Goal: Transaction & Acquisition: Purchase product/service

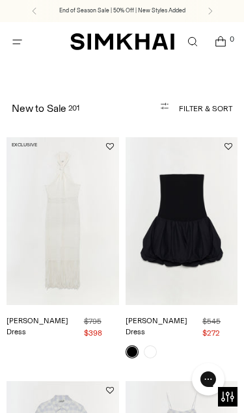
click at [208, 115] on button "Filter & Sort" at bounding box center [179, 109] width 106 height 26
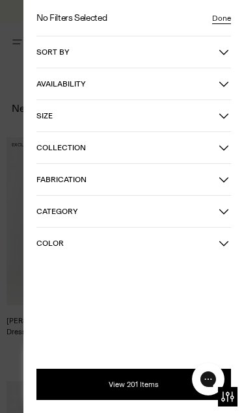
click at [228, 114] on icon "button" at bounding box center [223, 115] width 10 height 10
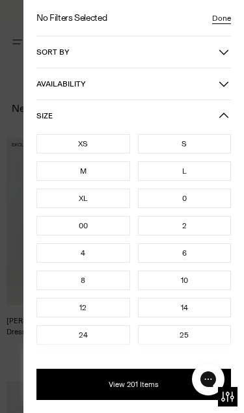
click at [101, 173] on div "M" at bounding box center [83, 170] width 94 height 19
click at [209, 257] on div "6" at bounding box center [185, 252] width 94 height 19
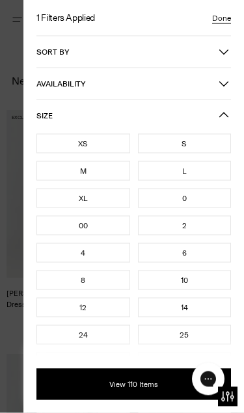
scroll to position [60, 0]
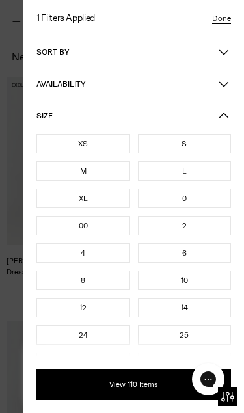
click at [203, 255] on div "6" at bounding box center [185, 252] width 94 height 19
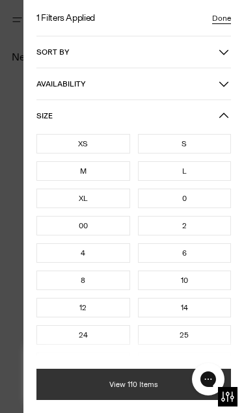
click at [135, 389] on button "View 110 Items" at bounding box center [133, 383] width 194 height 31
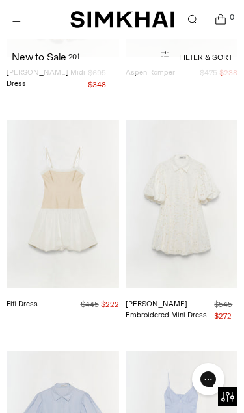
scroll to position [721, 0]
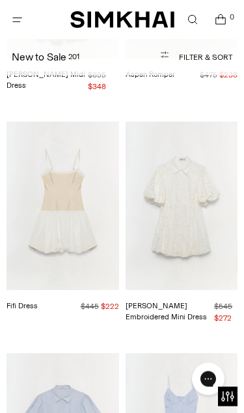
click at [93, 200] on img "Fifi Dress" at bounding box center [62, 206] width 112 height 168
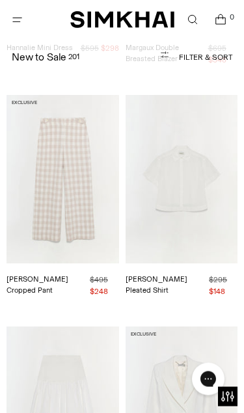
scroll to position [1455, 0]
click at [206, 169] on img "Bernie Cotton Pleated Shirt" at bounding box center [181, 179] width 112 height 168
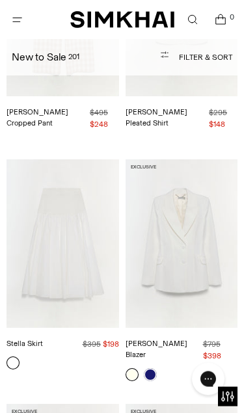
scroll to position [1619, 0]
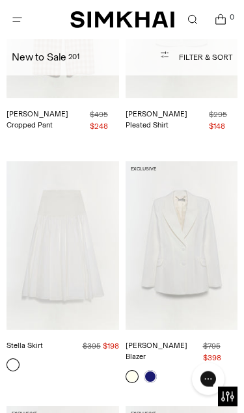
click at [67, 229] on img "Stella Skirt" at bounding box center [62, 246] width 112 height 168
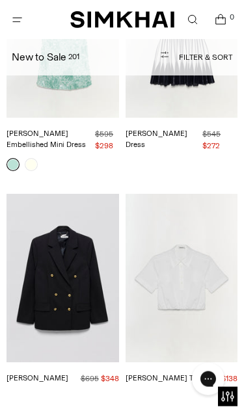
scroll to position [3026, 0]
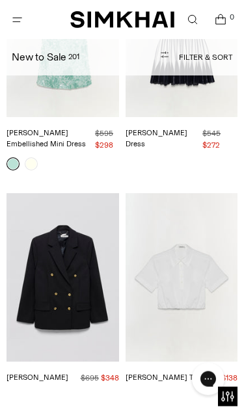
click at [205, 242] on img "Nicky Cotton Top" at bounding box center [181, 278] width 112 height 168
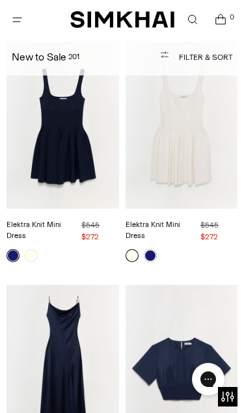
scroll to position [4857, 0]
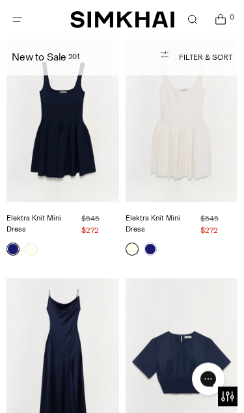
click at [201, 279] on img "Adair Top" at bounding box center [181, 363] width 112 height 168
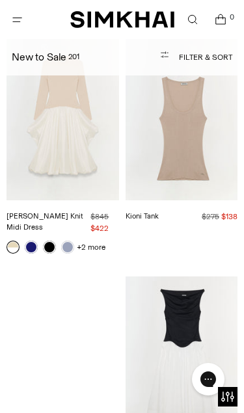
scroll to position [5789, 0]
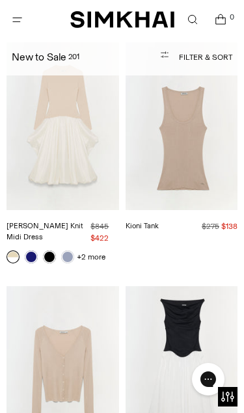
click at [81, 286] on img "Darlene Silk Cashmere Cardigan" at bounding box center [62, 370] width 112 height 168
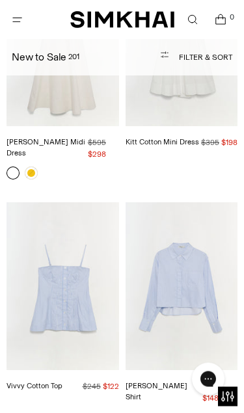
scroll to position [6591, 0]
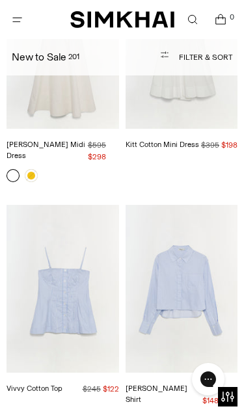
click at [193, 205] on img "Renata Cotton Shirt" at bounding box center [181, 289] width 112 height 168
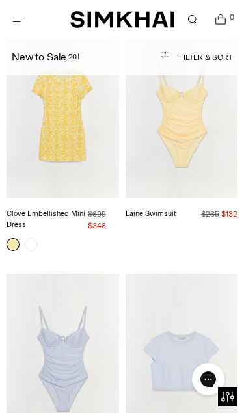
scroll to position [8670, 0]
click at [200, 274] on img "Lidie Top" at bounding box center [181, 358] width 112 height 168
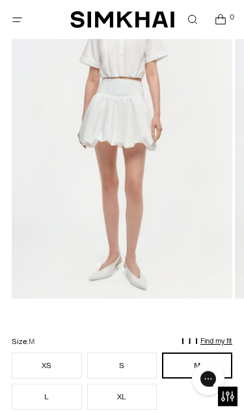
scroll to position [174, 0]
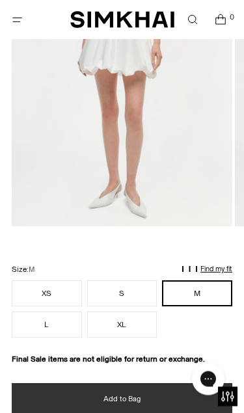
click at [174, 404] on button "Add to Bag" at bounding box center [122, 398] width 220 height 31
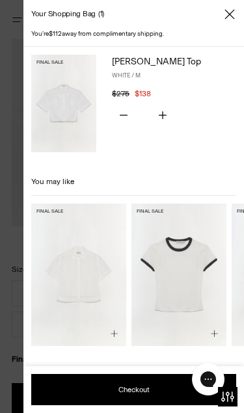
click at [227, 16] on icon "Close" at bounding box center [229, 14] width 10 height 10
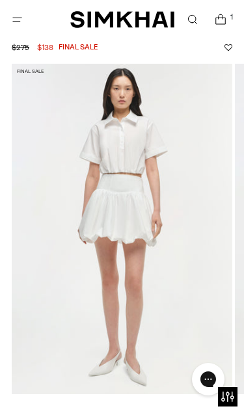
scroll to position [0, 0]
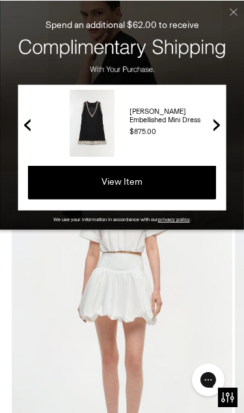
click at [233, 12] on button "Close" at bounding box center [225, 17] width 36 height 34
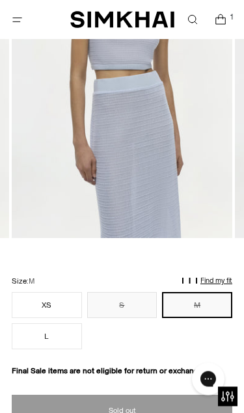
scroll to position [234, 0]
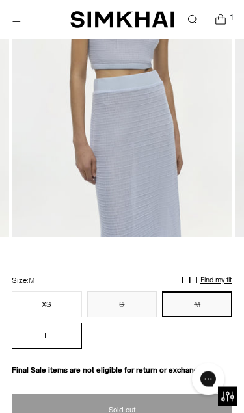
click at [73, 342] on button "L" at bounding box center [47, 336] width 70 height 26
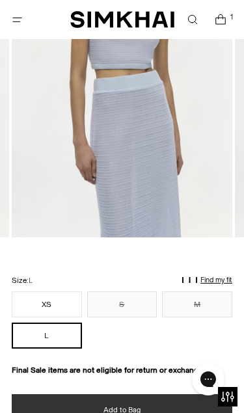
click at [155, 412] on button "Add to Bag" at bounding box center [122, 409] width 220 height 31
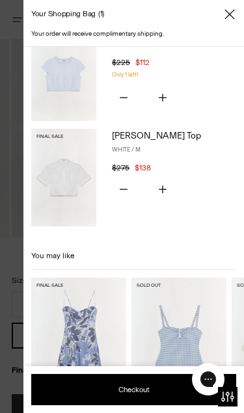
scroll to position [31, 0]
click at [227, 19] on icon "Close" at bounding box center [229, 14] width 10 height 13
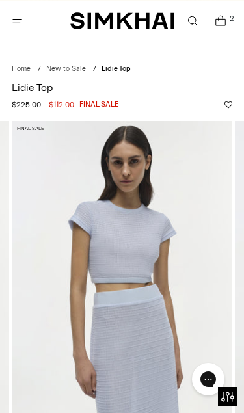
scroll to position [0, 0]
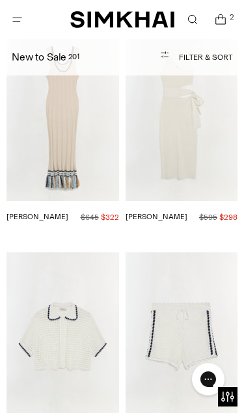
scroll to position [10987, 0]
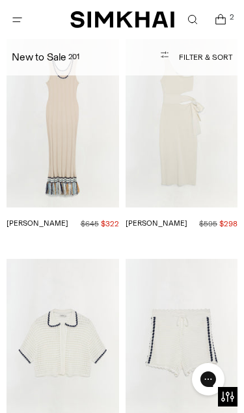
click at [192, 259] on img "Hadley Shorts" at bounding box center [181, 343] width 112 height 168
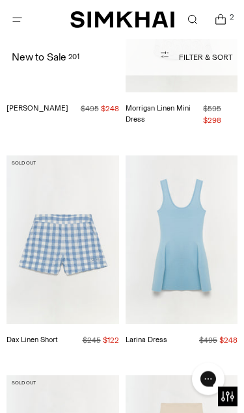
scroll to position [14862, 0]
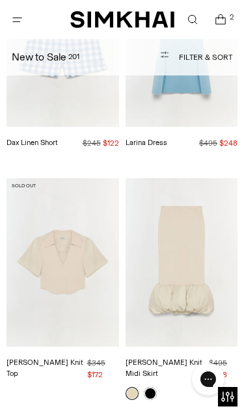
scroll to position [15067, 0]
